Goal: Find contact information: Find contact information

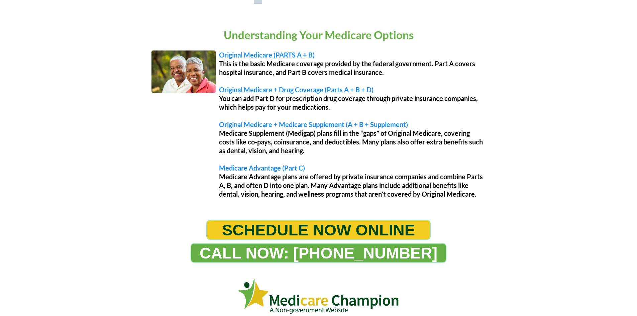
scroll to position [602, 0]
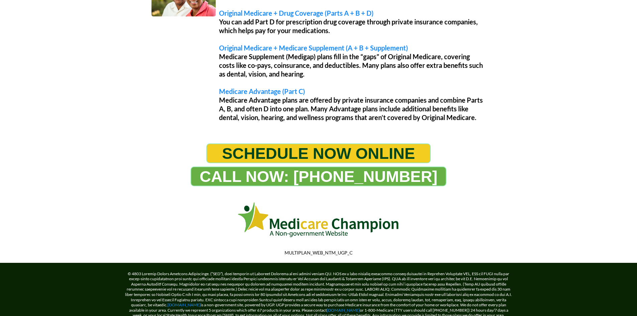
click at [264, 181] on span "CALL NOW: [PHONE_NUMBER]" at bounding box center [319, 176] width 238 height 18
click at [310, 178] on span "CALL NOW: [PHONE_NUMBER]" at bounding box center [319, 176] width 238 height 18
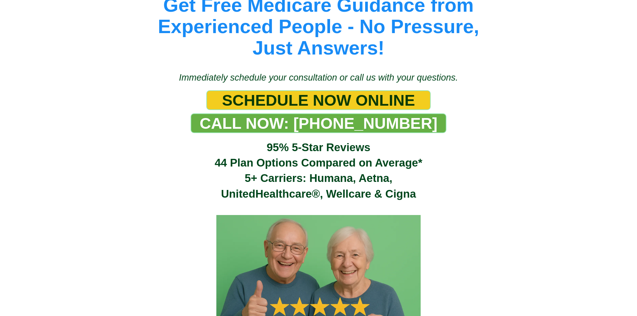
scroll to position [100, 0]
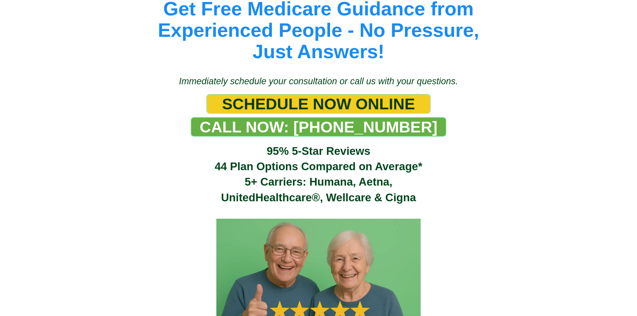
click at [350, 131] on span "CALL NOW: [PHONE_NUMBER]" at bounding box center [319, 127] width 238 height 18
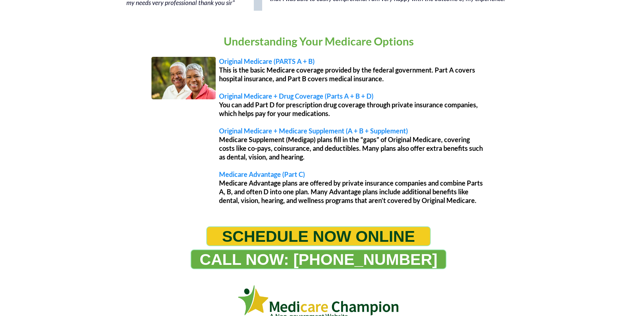
scroll to position [602, 0]
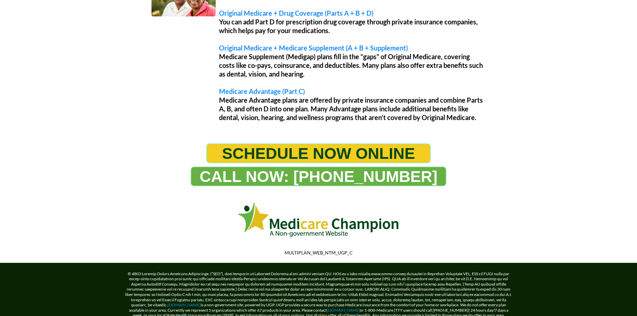
click at [379, 177] on span "CALL NOW: [PHONE_NUMBER]" at bounding box center [319, 176] width 238 height 18
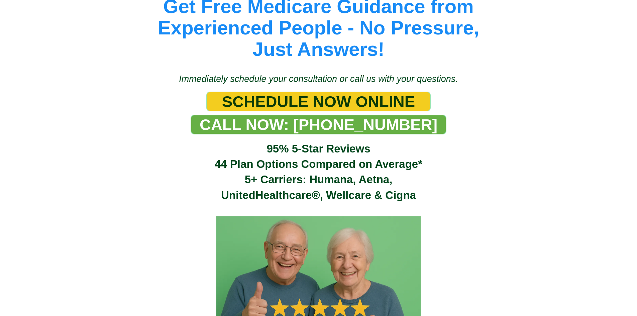
scroll to position [100, 0]
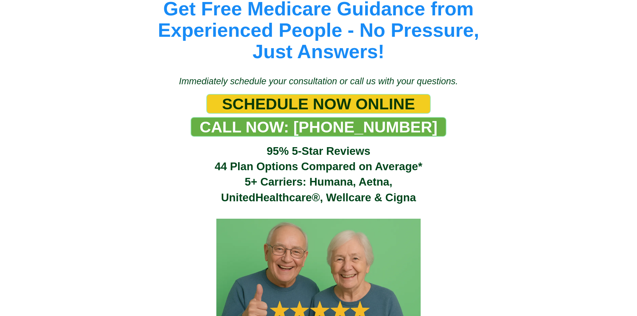
click at [295, 105] on span "SCHEDULE NOW ONLINE" at bounding box center [318, 104] width 193 height 18
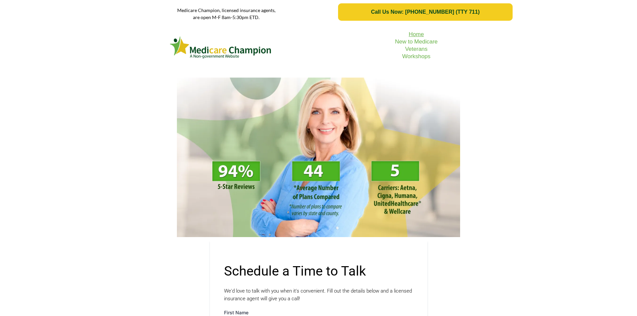
click at [412, 36] on link "Home" at bounding box center [415, 34] width 15 height 6
